Goal: Information Seeking & Learning: Find specific fact

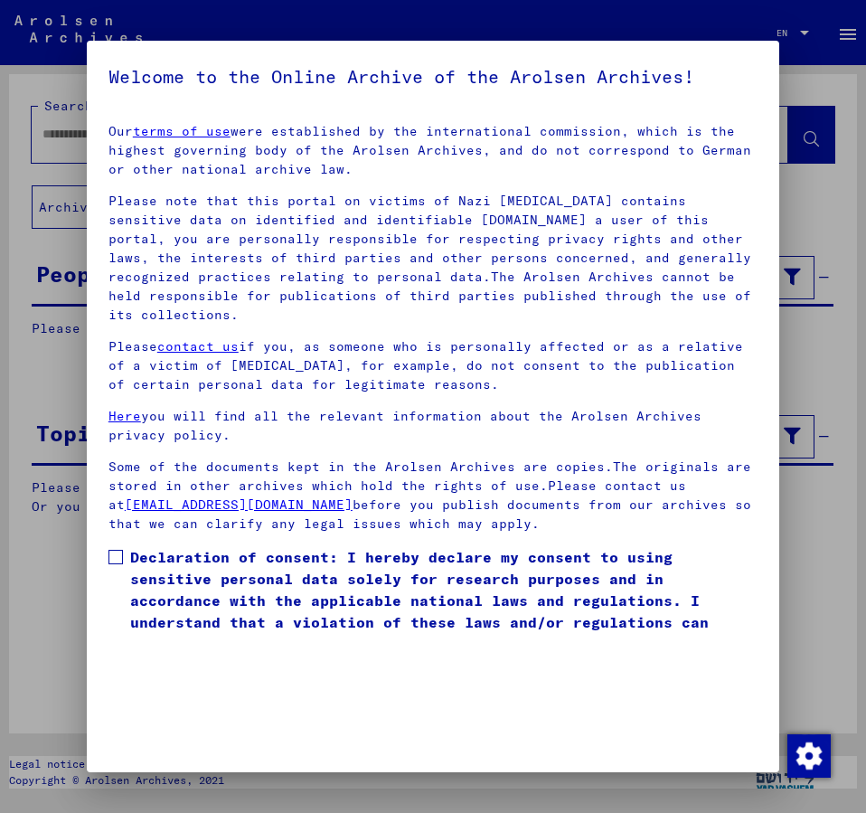
scroll to position [51, 0]
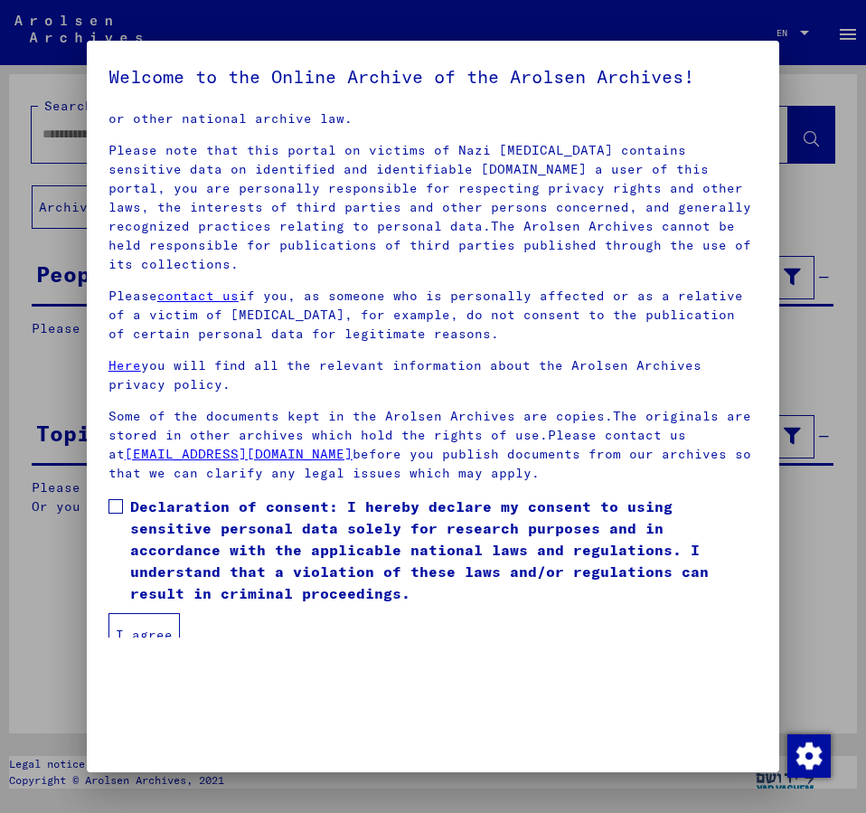
click at [113, 499] on span at bounding box center [115, 506] width 14 height 14
click at [137, 613] on button "I agree" at bounding box center [143, 634] width 71 height 43
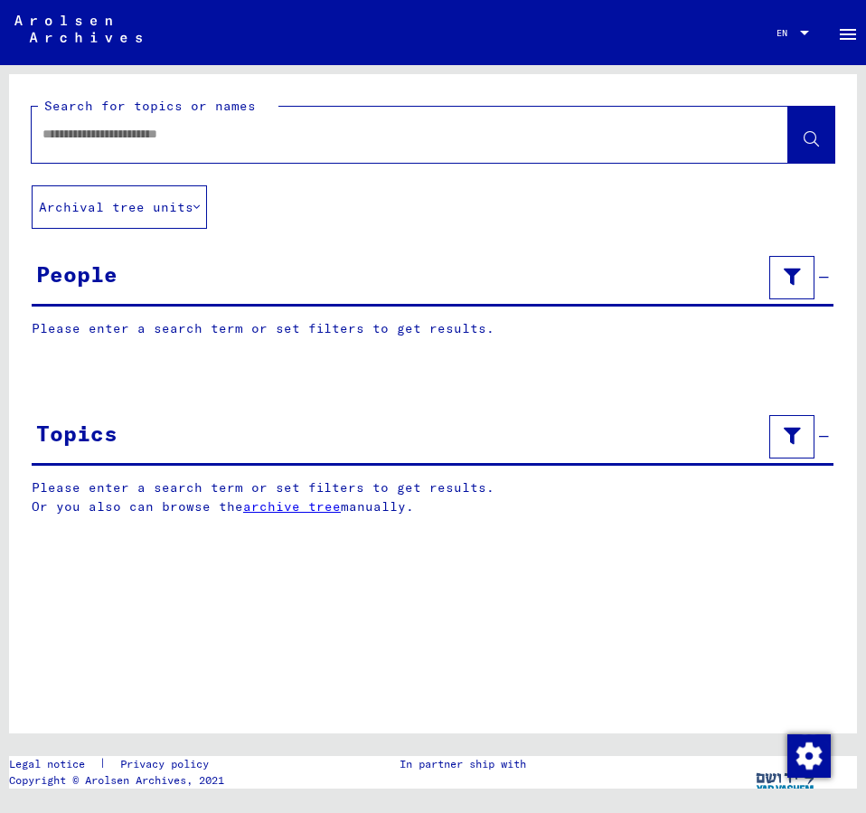
click at [76, 138] on input "text" at bounding box center [393, 134] width 702 height 19
type input "**********"
click at [805, 136] on icon at bounding box center [811, 139] width 15 height 15
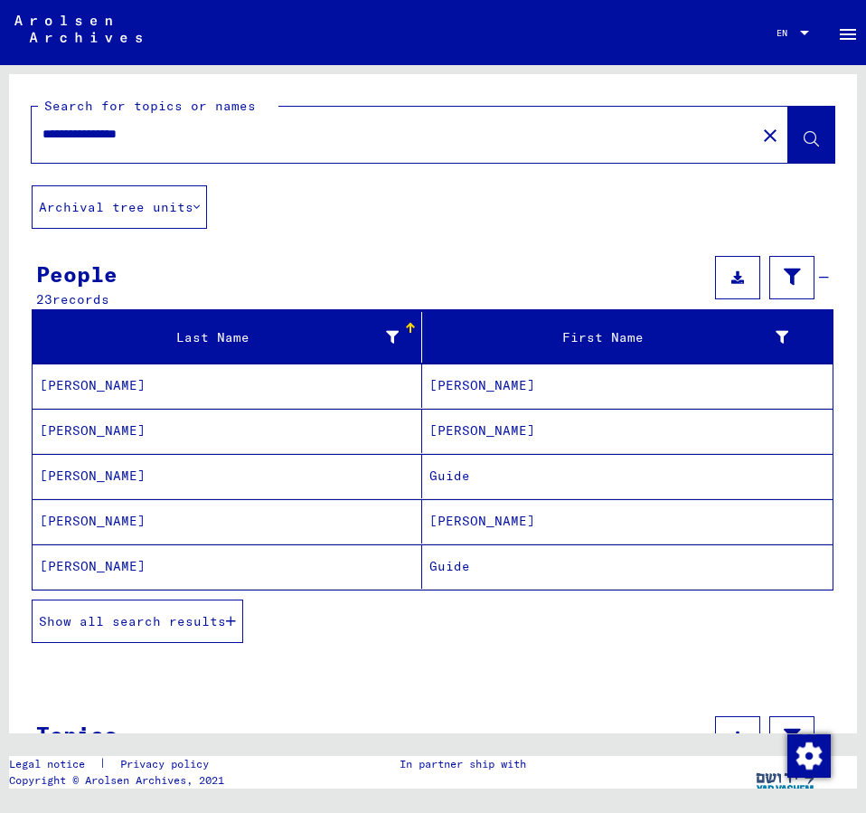
click at [179, 617] on span "Show all search results" at bounding box center [132, 621] width 187 height 16
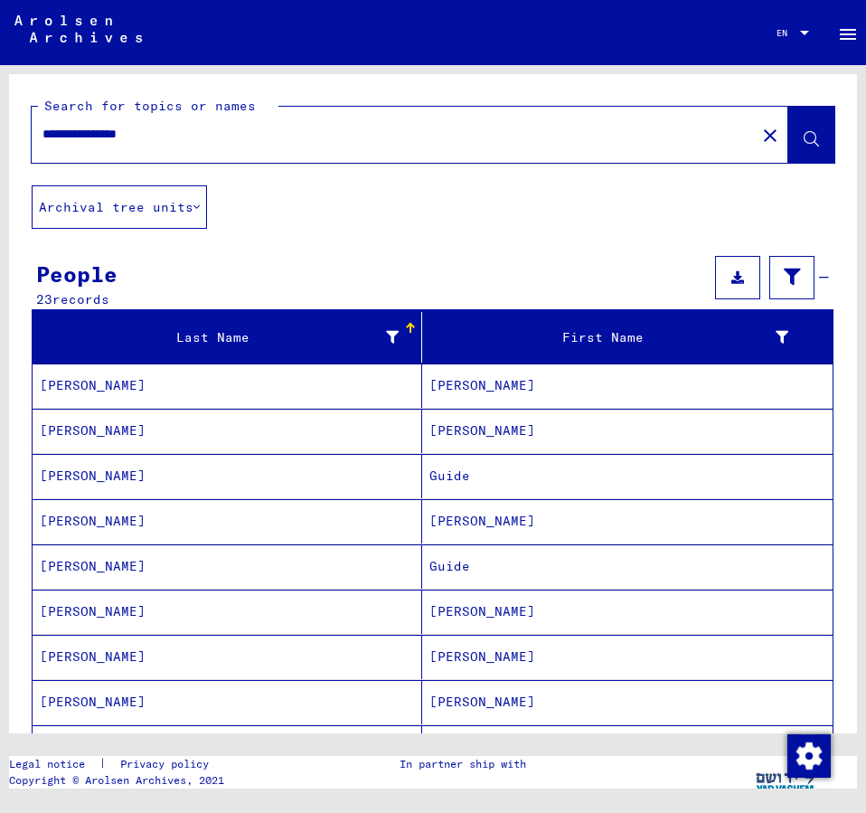
click at [499, 696] on mat-cell "[PERSON_NAME]" at bounding box center [627, 702] width 410 height 44
